Goal: Find specific page/section: Find specific page/section

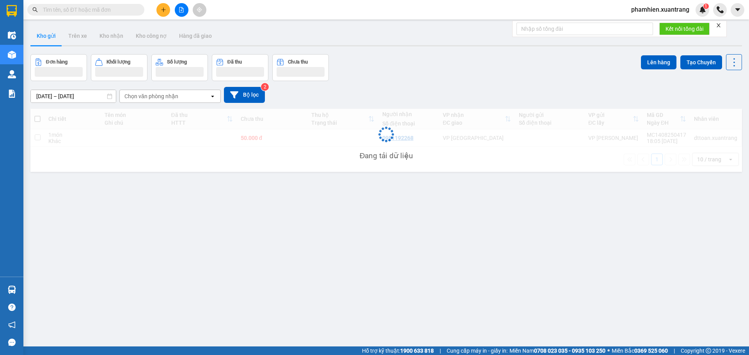
click at [101, 11] on input "text" at bounding box center [89, 9] width 92 height 9
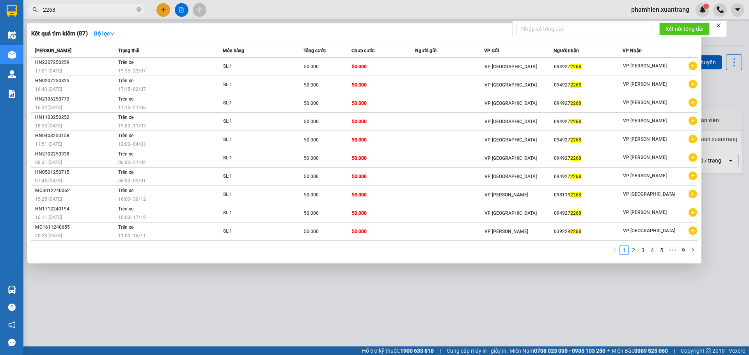
type input "2268"
